Goal: Task Accomplishment & Management: Complete application form

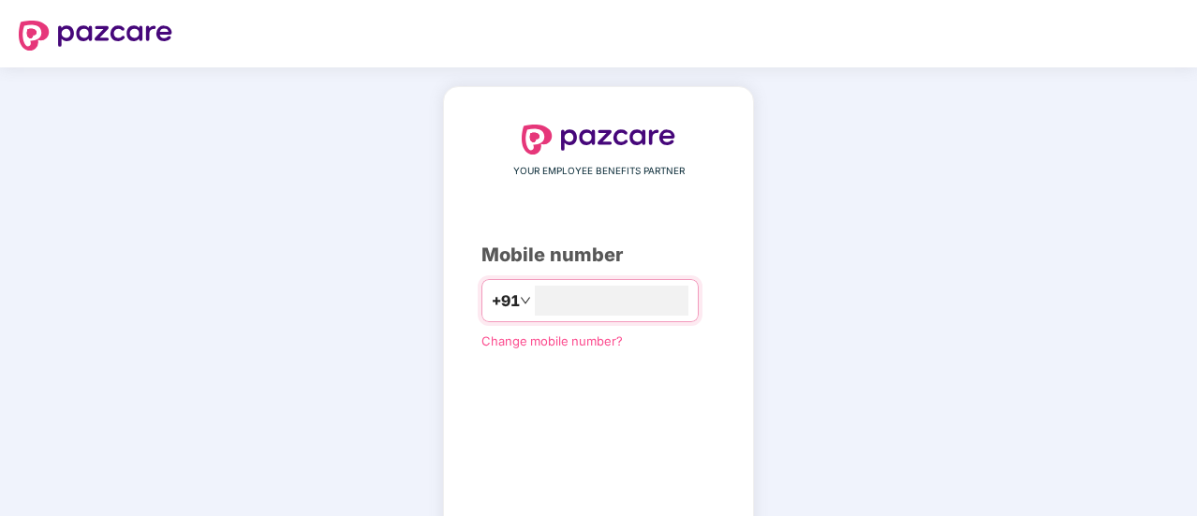
type input "**********"
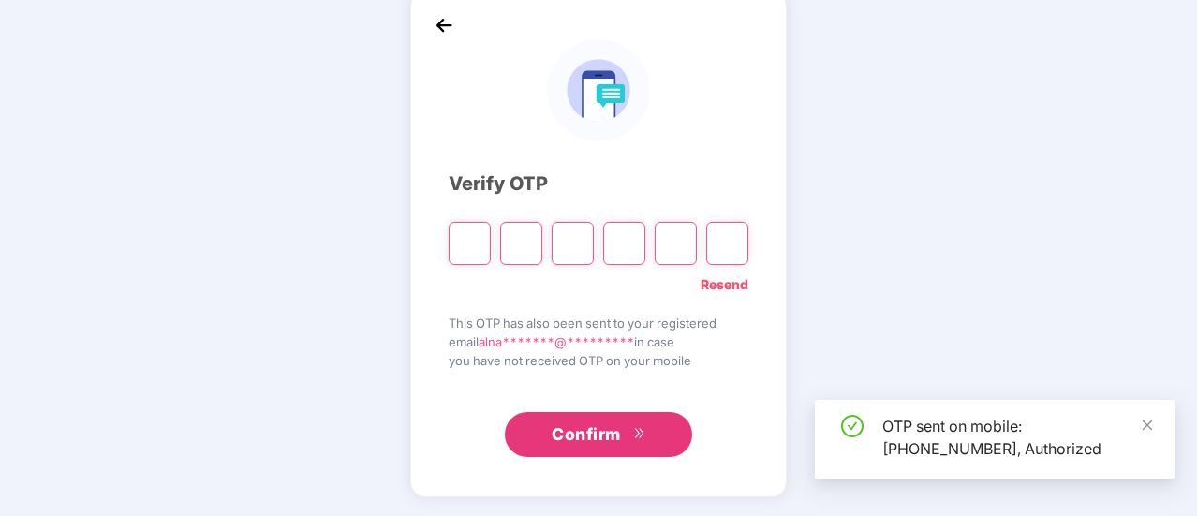
scroll to position [94, 0]
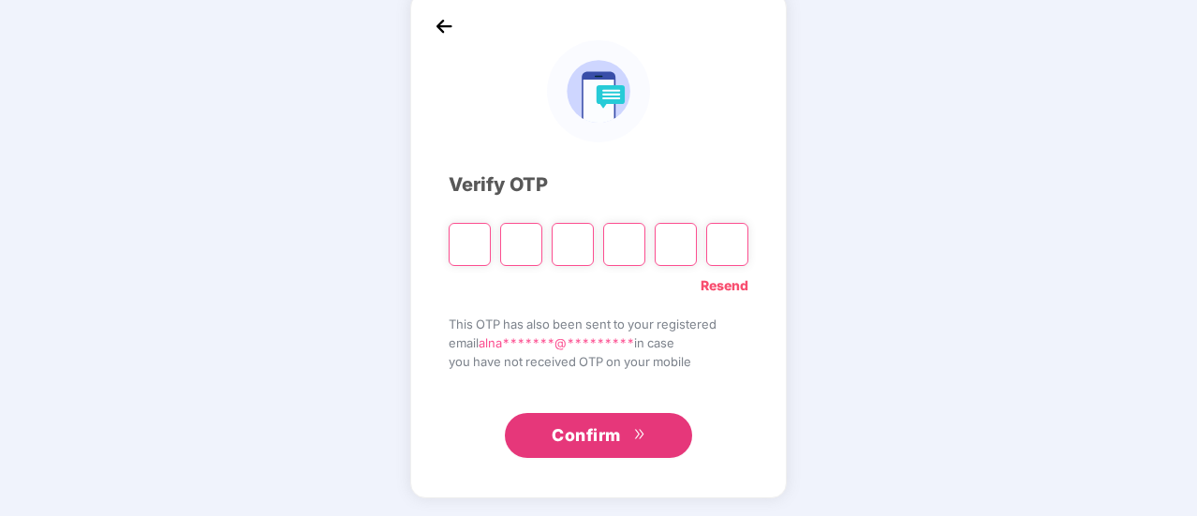
paste input "*"
type input "*"
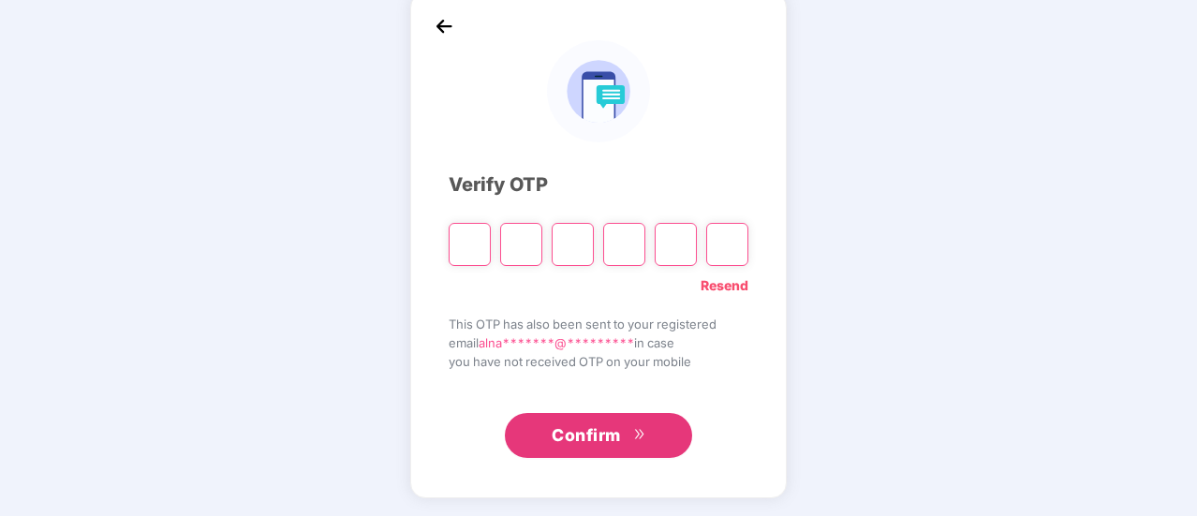
type input "*"
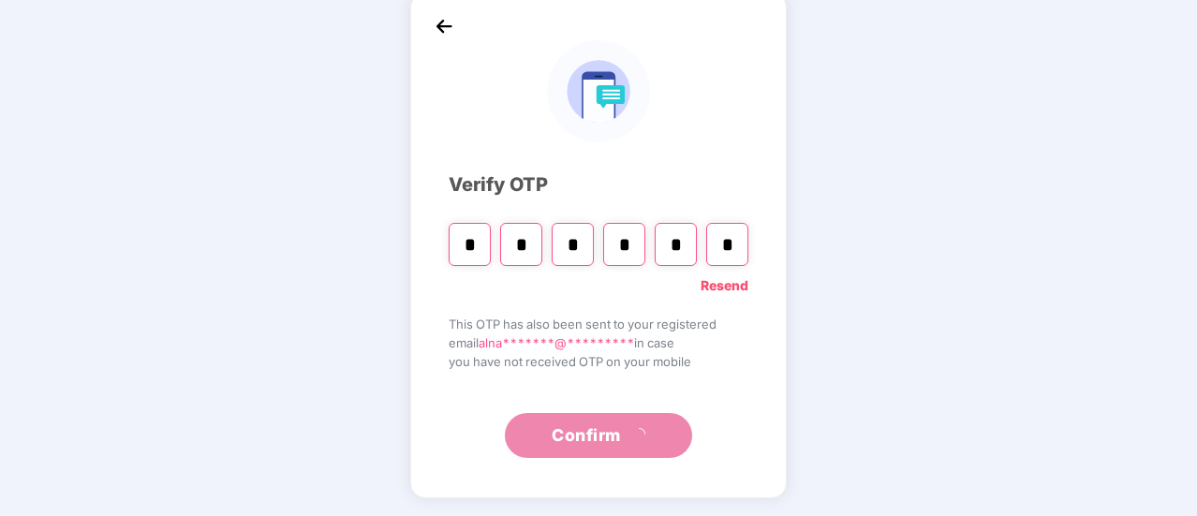
scroll to position [0, 0]
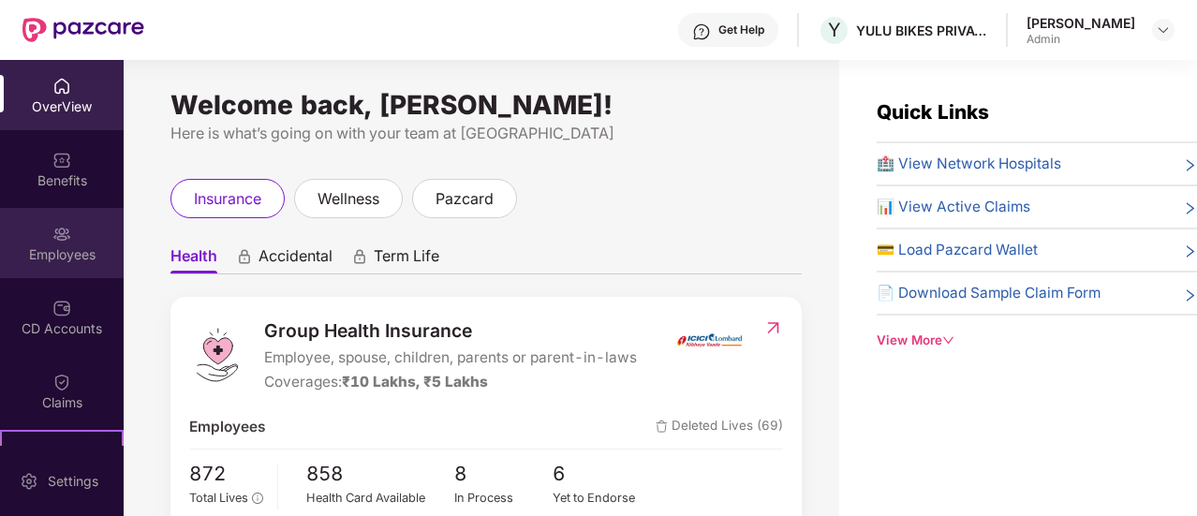
click at [66, 243] on img at bounding box center [61, 234] width 19 height 19
